Goal: Communication & Community: Answer question/provide support

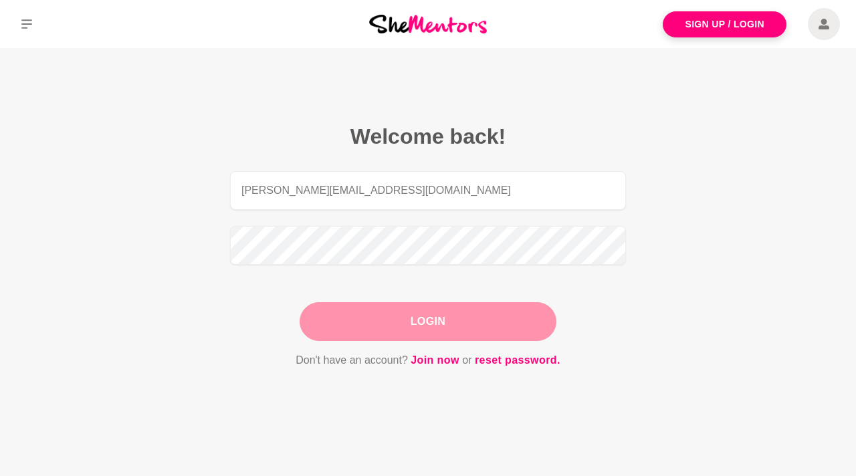
click at [391, 324] on button "Login" at bounding box center [428, 321] width 257 height 39
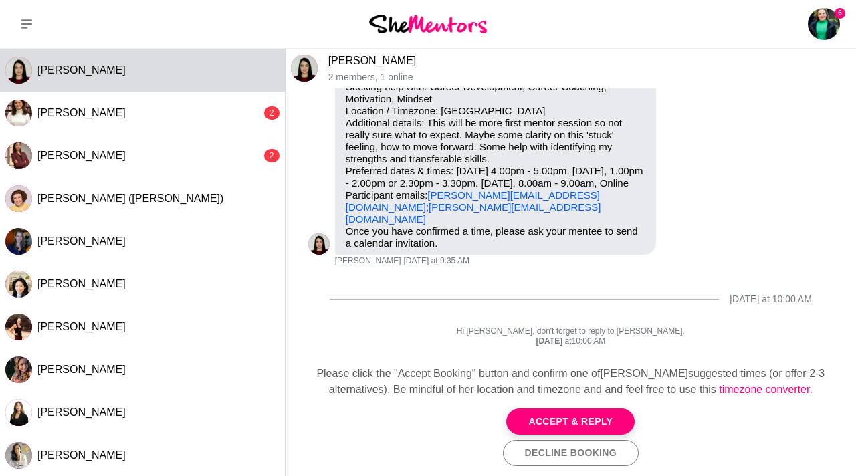
scroll to position [150, 0]
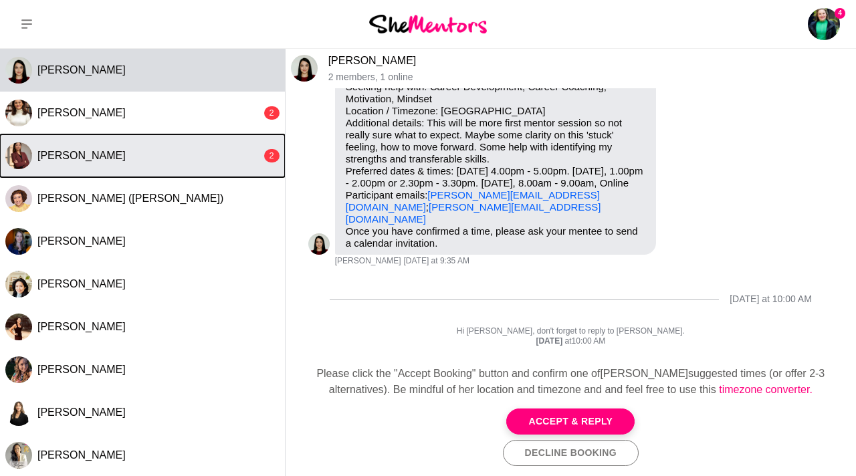
click at [59, 147] on button "[PERSON_NAME] 2" at bounding box center [142, 155] width 285 height 43
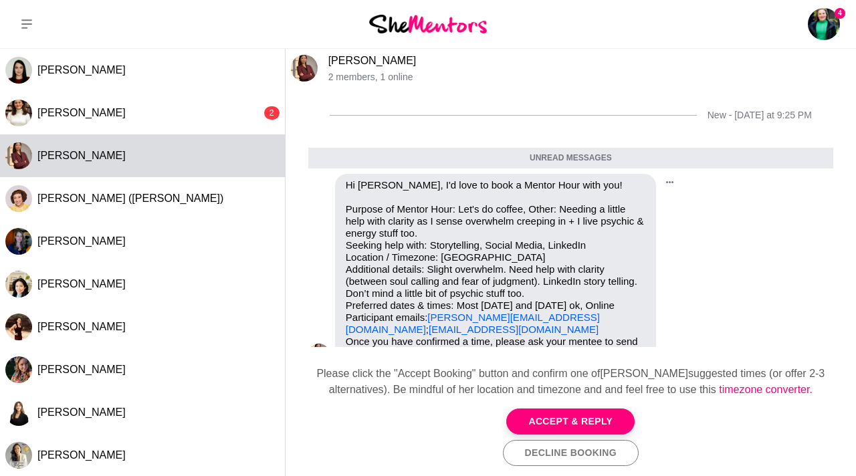
scroll to position [102, 0]
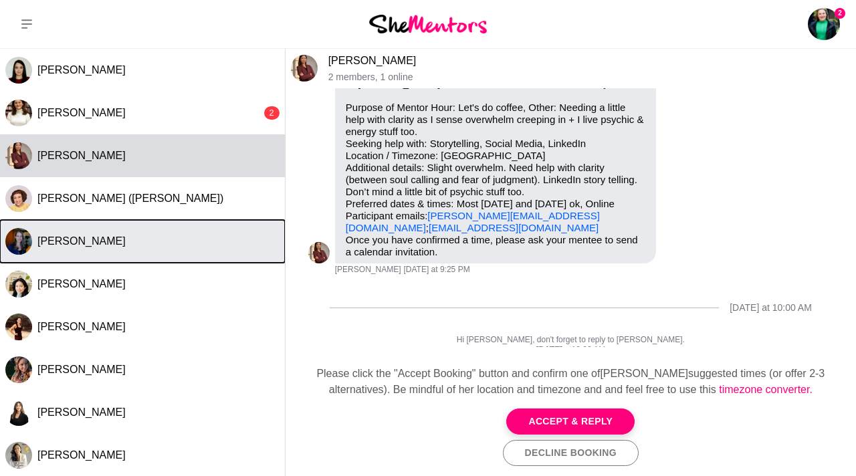
click at [91, 245] on div "[PERSON_NAME]" at bounding box center [158, 241] width 242 height 13
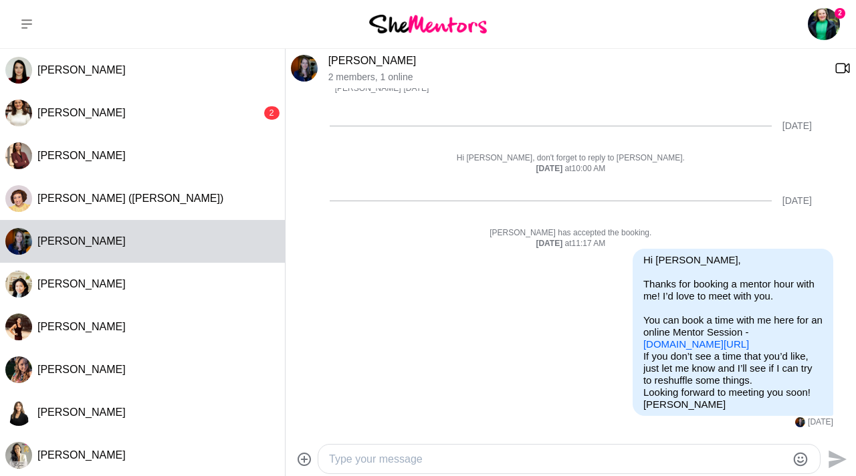
scroll to position [292, 0]
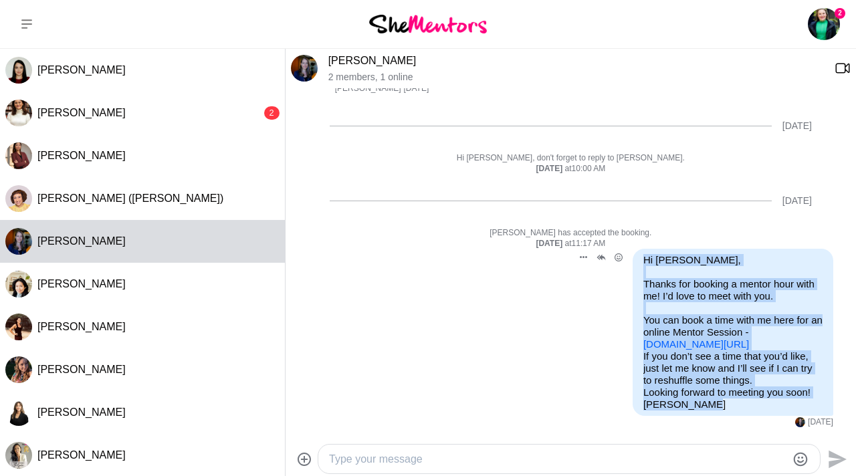
drag, startPoint x: 645, startPoint y: 211, endPoint x: 675, endPoint y: 423, distance: 214.2
click at [675, 423] on div "Reply Pin Mark as unread Edit Message Delete [DOMAIN_NAME] Dubsado CRM For Crea…" at bounding box center [570, 338] width 525 height 179
copy div "Hi [PERSON_NAME], Thanks for booking a mentor hour with me! I’d love to meet wi…"
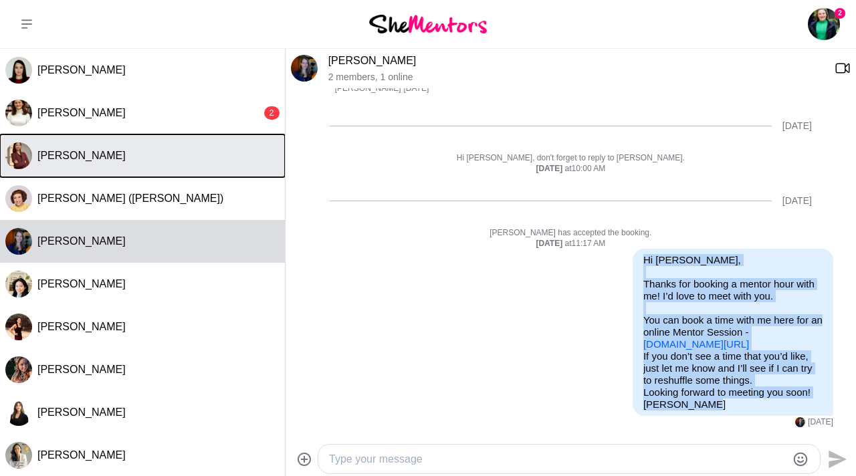
click at [89, 162] on div "[PERSON_NAME]" at bounding box center [158, 155] width 242 height 13
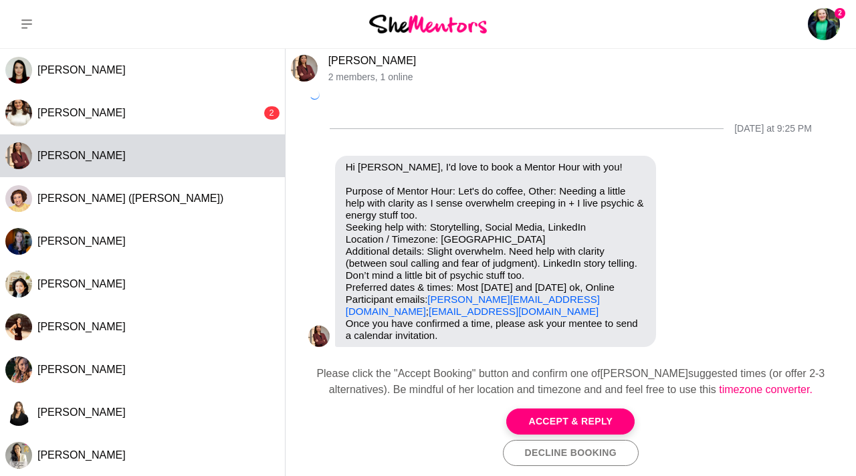
scroll to position [69, 0]
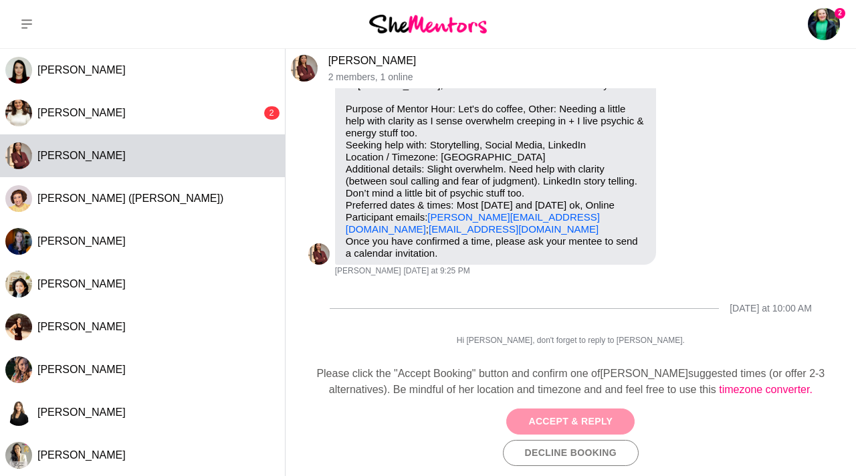
click at [567, 420] on button "Accept & Reply" at bounding box center [570, 422] width 128 height 26
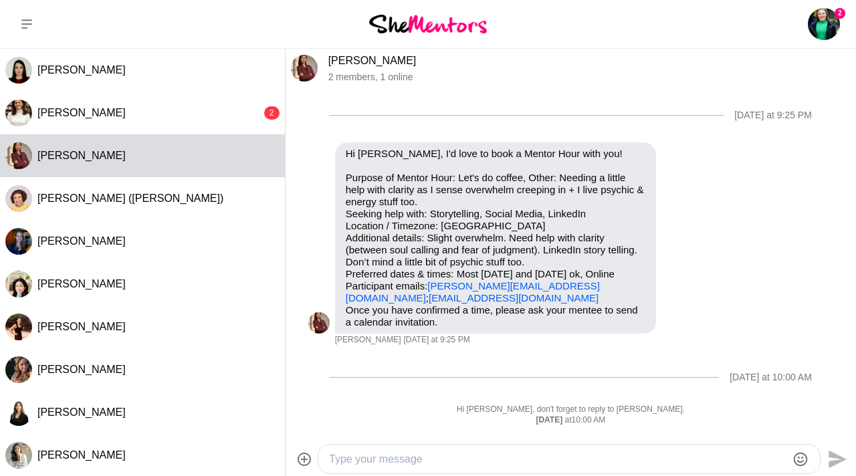
click at [340, 457] on textarea "Type your message" at bounding box center [558, 460] width 458 height 16
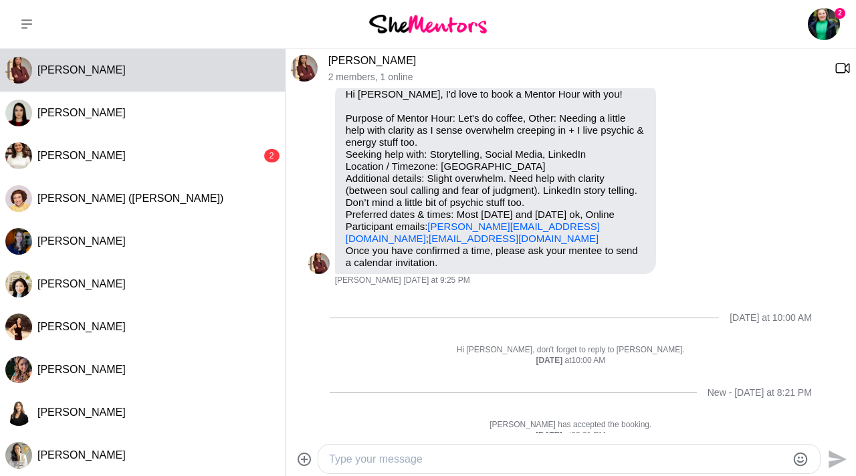
paste textarea "Hi [PERSON_NAME], Thanks for booking a mentor hour with me! I’d love to meet wi…"
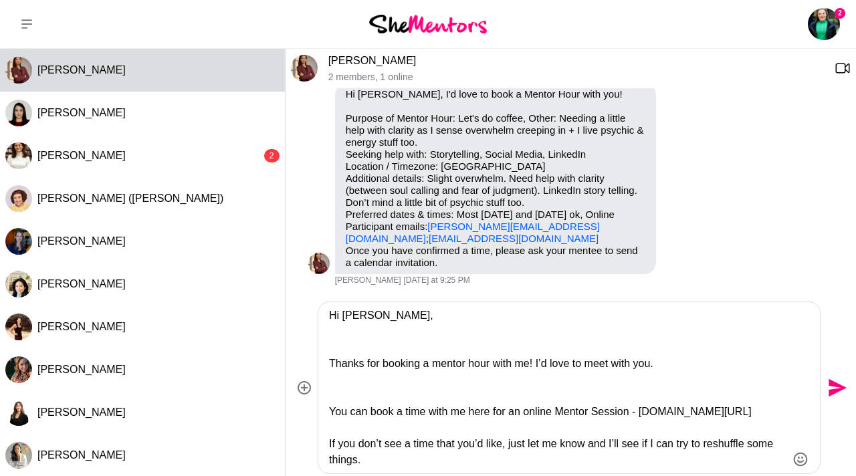
click at [351, 314] on textarea "Hi [PERSON_NAME], Thanks for booking a mentor hour with me! I’d love to meet wi…" at bounding box center [558, 388] width 458 height 161
click at [359, 330] on textarea "Hi [PERSON_NAME], Thanks for booking a mentor hour with me! I’d love to meet wi…" at bounding box center [558, 388] width 458 height 161
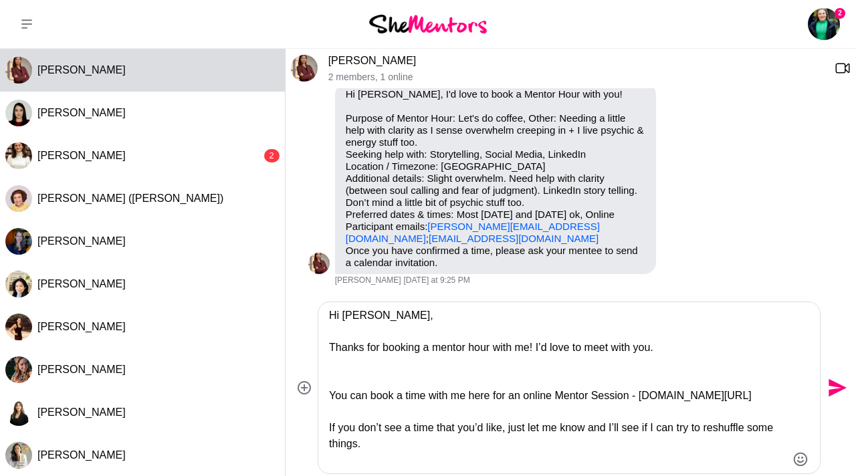
click at [336, 372] on textarea "Hi [PERSON_NAME], Thanks for booking a mentor hour with me! I’d love to meet wi…" at bounding box center [558, 388] width 458 height 161
click at [393, 320] on textarea "Hi [PERSON_NAME], Thanks for booking a mentor hour with me! I’d love to meet wi…" at bounding box center [558, 388] width 458 height 161
click at [329, 347] on textarea "Hi [PERSON_NAME], Thanks for booking a mentor hour with me! I’d love to meet wi…" at bounding box center [558, 388] width 458 height 161
click at [677, 351] on textarea "Hi [PERSON_NAME], Thanks for booking a mentor hour with me! I’d love to meet wi…" at bounding box center [558, 388] width 458 height 161
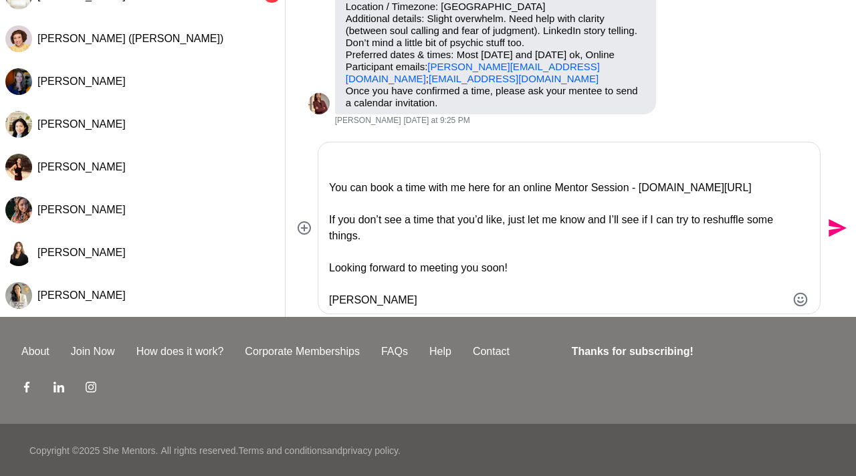
scroll to position [161, 0]
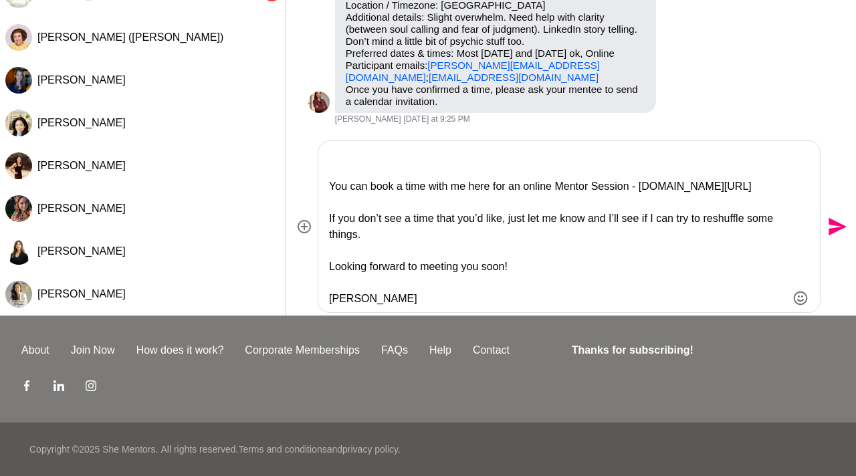
type textarea "Hi [PERSON_NAME], Thanks for booking a mentor hour with me! I’d love to meet wi…"
click at [837, 225] on icon "Send" at bounding box center [838, 227] width 18 height 18
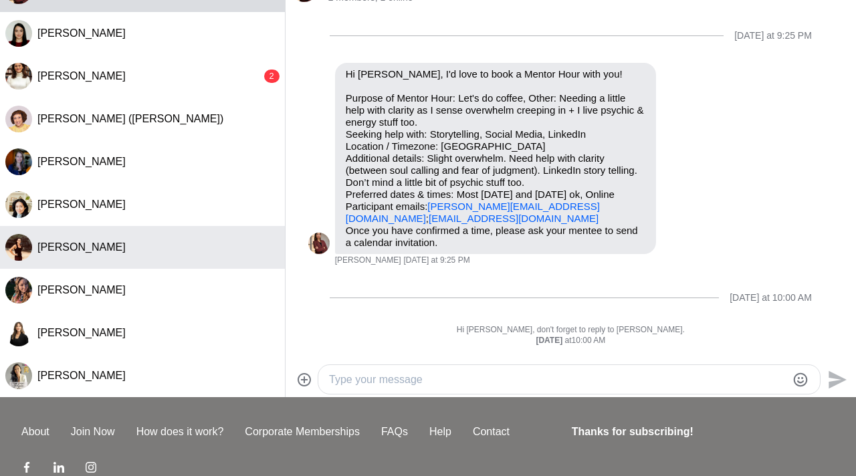
scroll to position [0, 0]
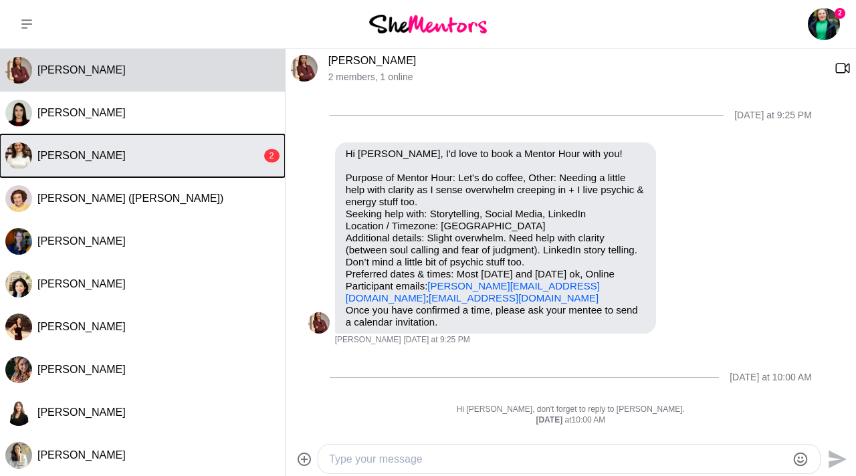
click at [74, 148] on button "[PERSON_NAME] 2" at bounding box center [142, 155] width 285 height 43
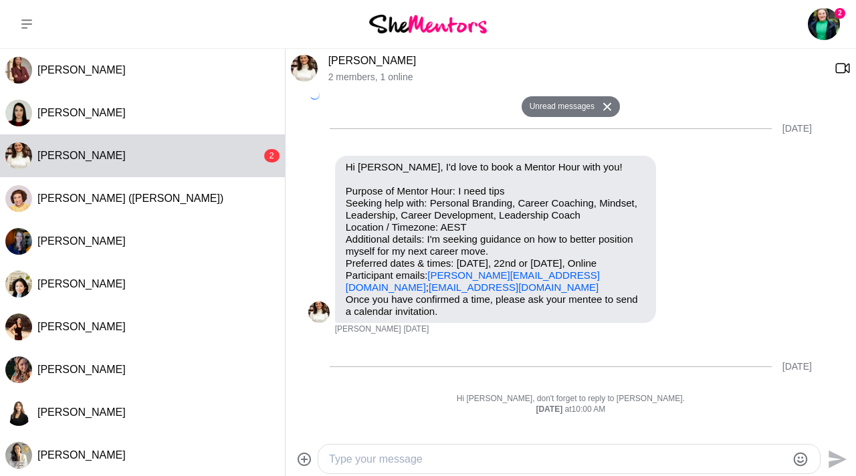
scroll to position [387, 0]
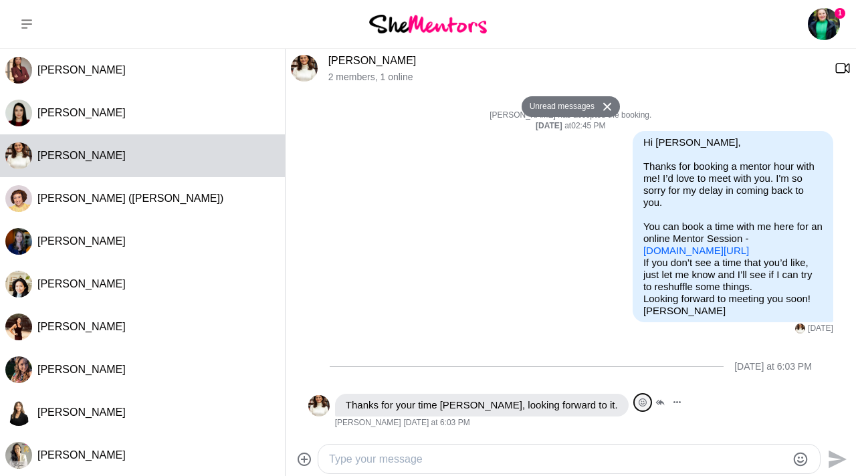
click at [639, 401] on icon "Open Reaction Selector" at bounding box center [643, 403] width 8 height 8
click at [417, 368] on div "Select Reaction: Heart" at bounding box center [413, 374] width 12 height 12
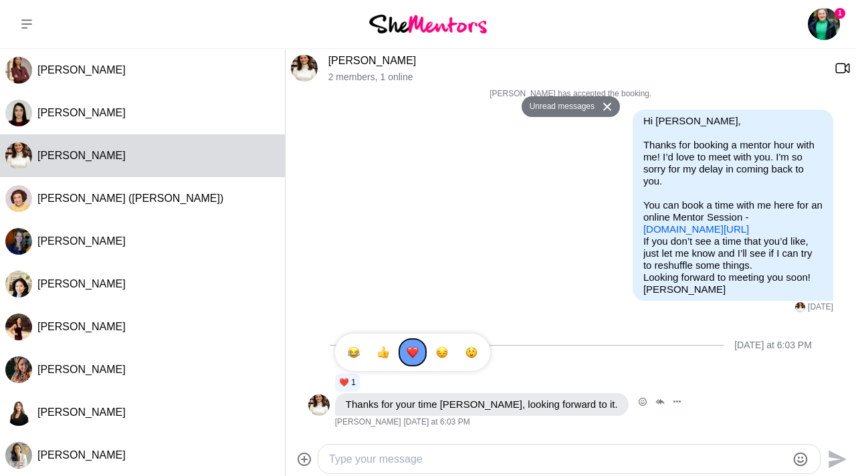
scroll to position [409, 0]
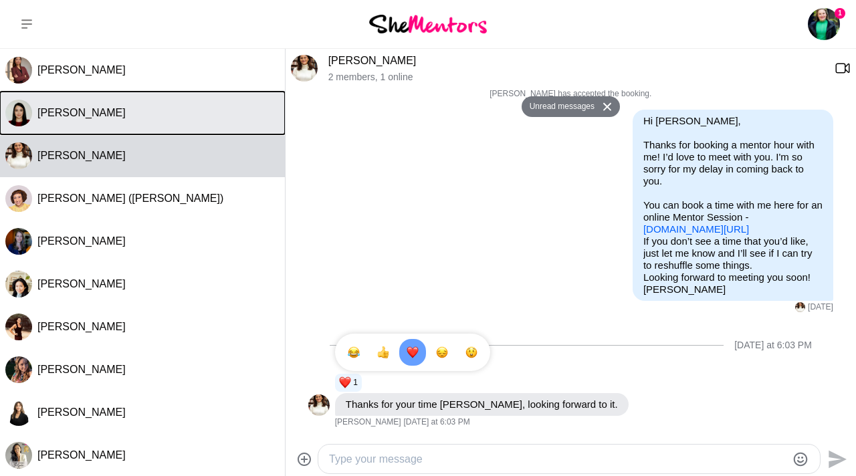
click at [96, 118] on span "[PERSON_NAME]" at bounding box center [81, 112] width 88 height 11
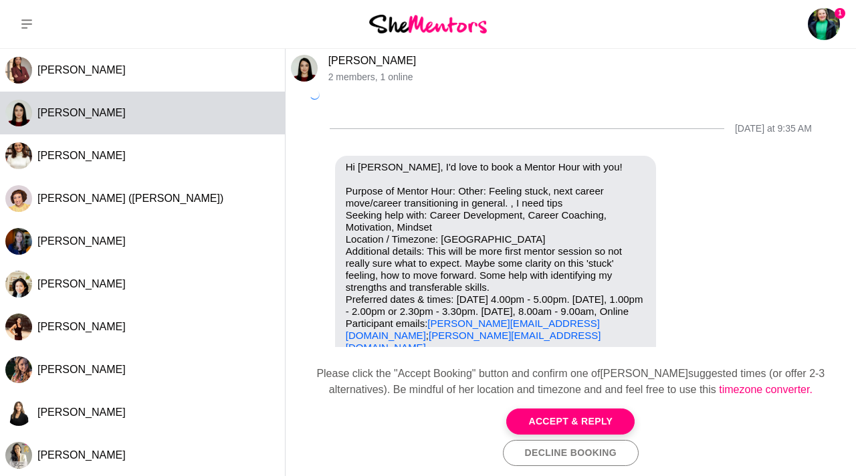
scroll to position [117, 0]
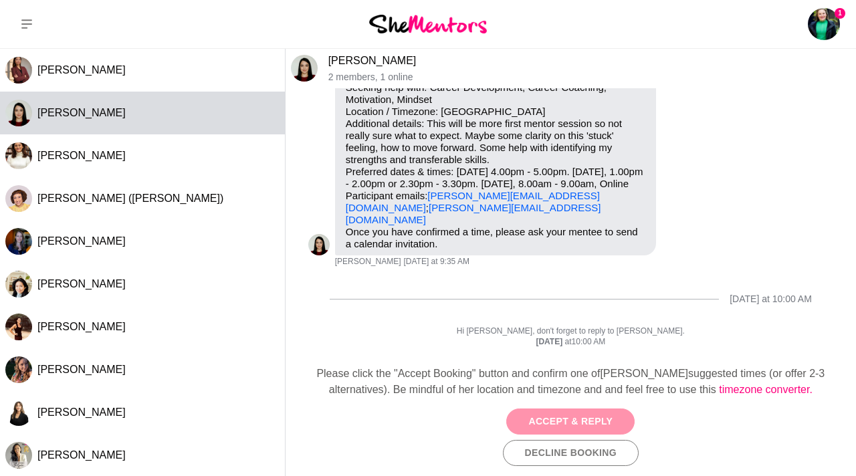
click at [561, 423] on button "Accept & Reply" at bounding box center [570, 422] width 128 height 26
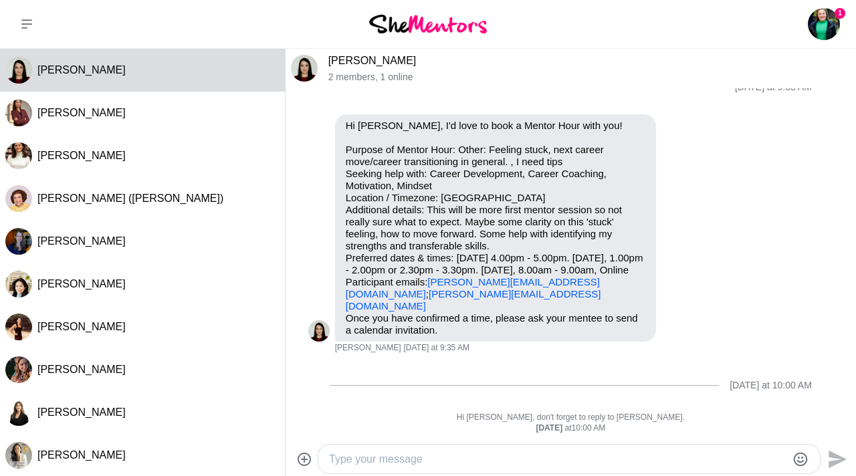
scroll to position [108, 0]
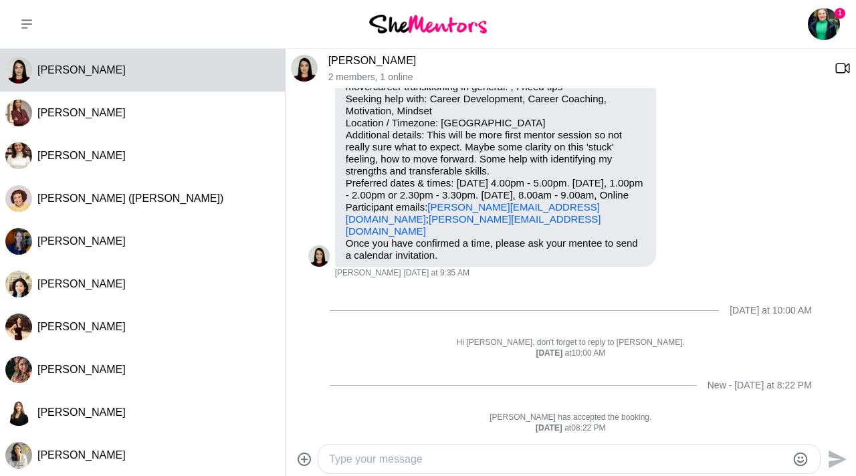
click at [355, 454] on textarea "Type your message" at bounding box center [558, 460] width 458 height 16
paste textarea "Hi [PERSON_NAME], Thanks for booking a mentor hour with me! I’d love to meet wi…"
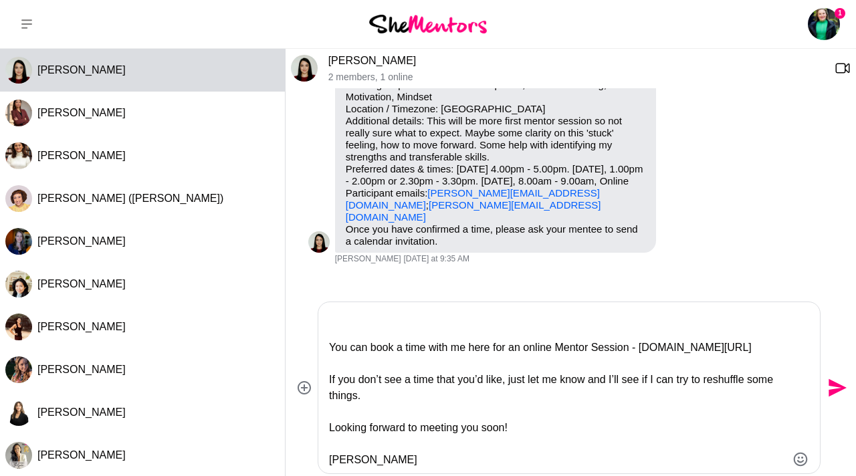
scroll to position [0, 0]
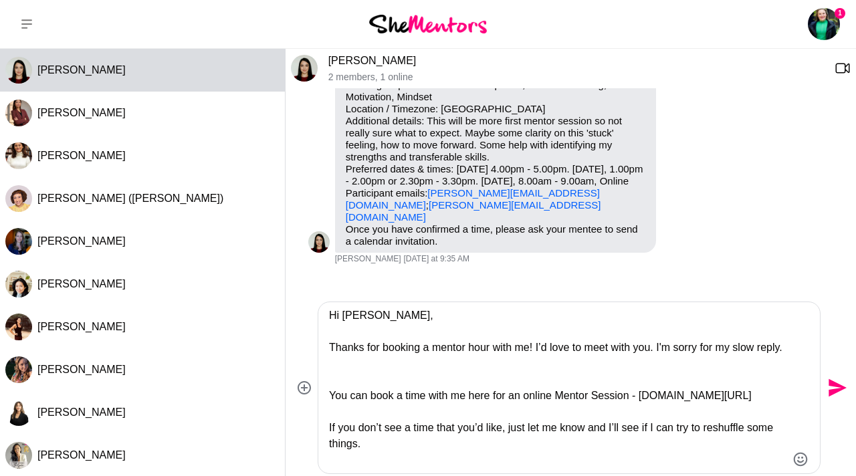
click at [359, 314] on textarea "Hi [PERSON_NAME], Thanks for booking a mentor hour with me! I’d love to meet wi…" at bounding box center [558, 388] width 458 height 161
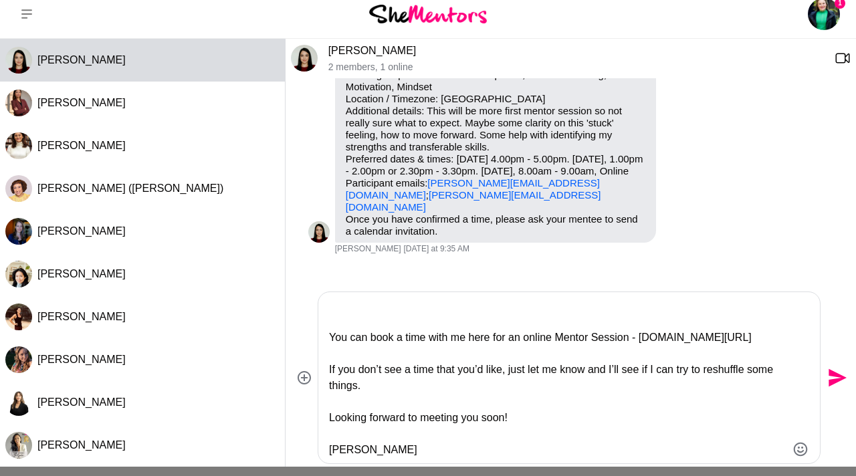
scroll to position [14, 0]
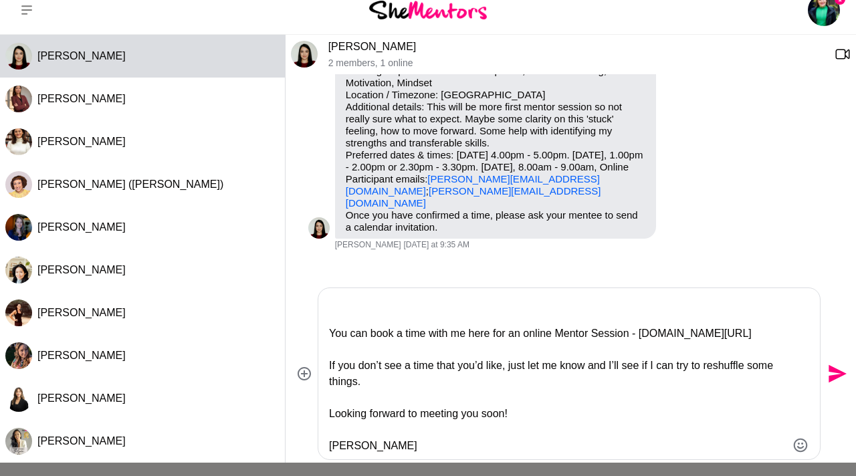
type textarea "Hi [PERSON_NAME], Thanks for booking a mentor hour with me! I’d love to meet wi…"
click at [835, 371] on icon "Send" at bounding box center [838, 374] width 18 height 18
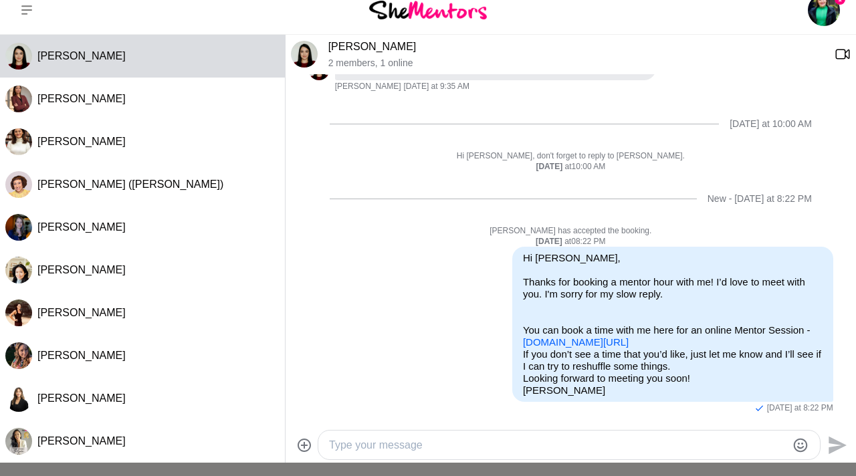
scroll to position [365, 0]
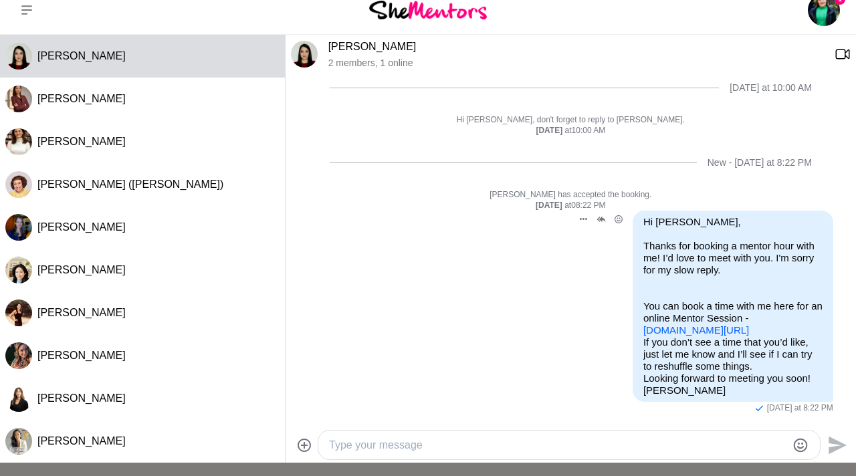
click at [658, 324] on link "[DOMAIN_NAME][URL]" at bounding box center [696, 329] width 106 height 11
